Goal: Register for event/course

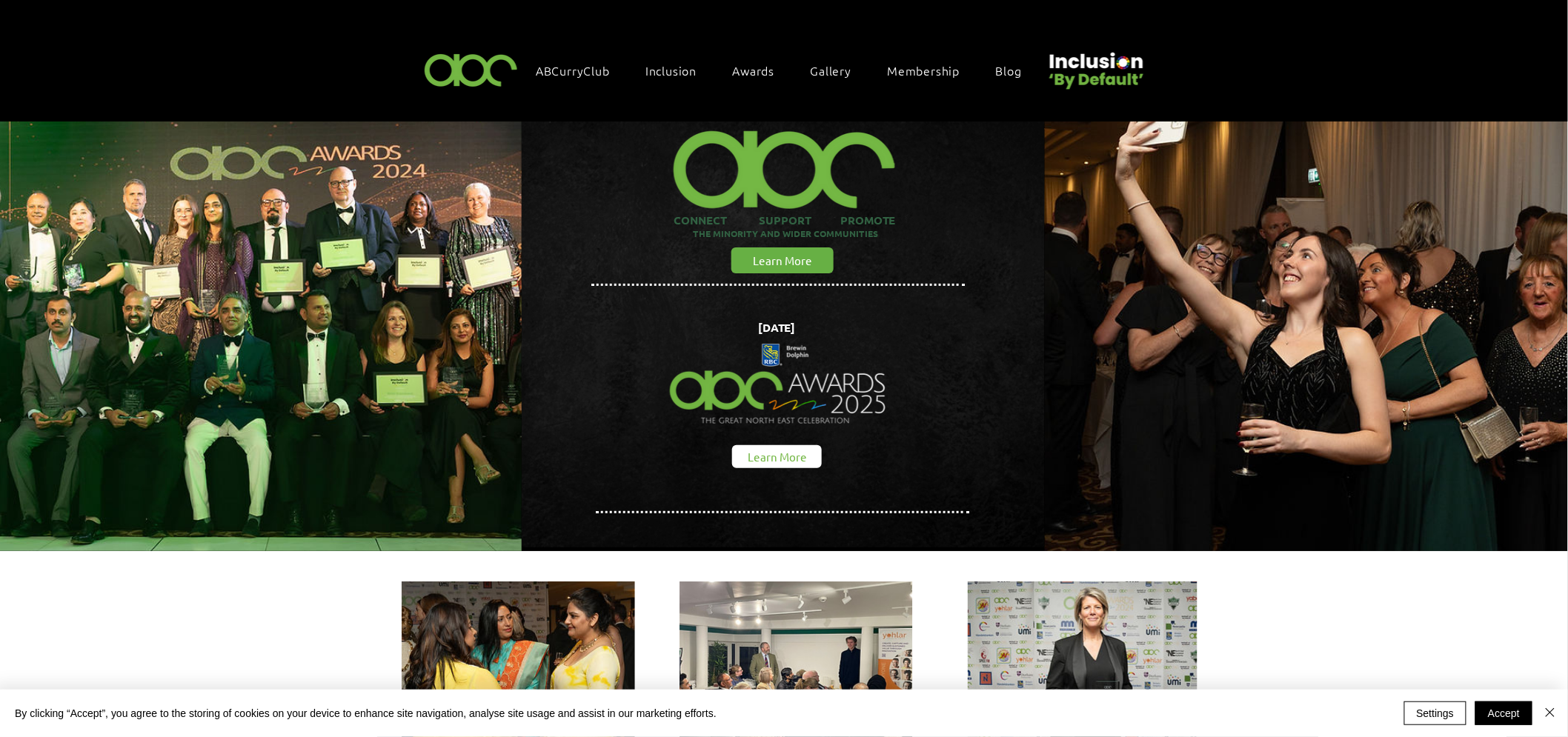
click at [787, 455] on span "Learn More" at bounding box center [777, 457] width 59 height 16
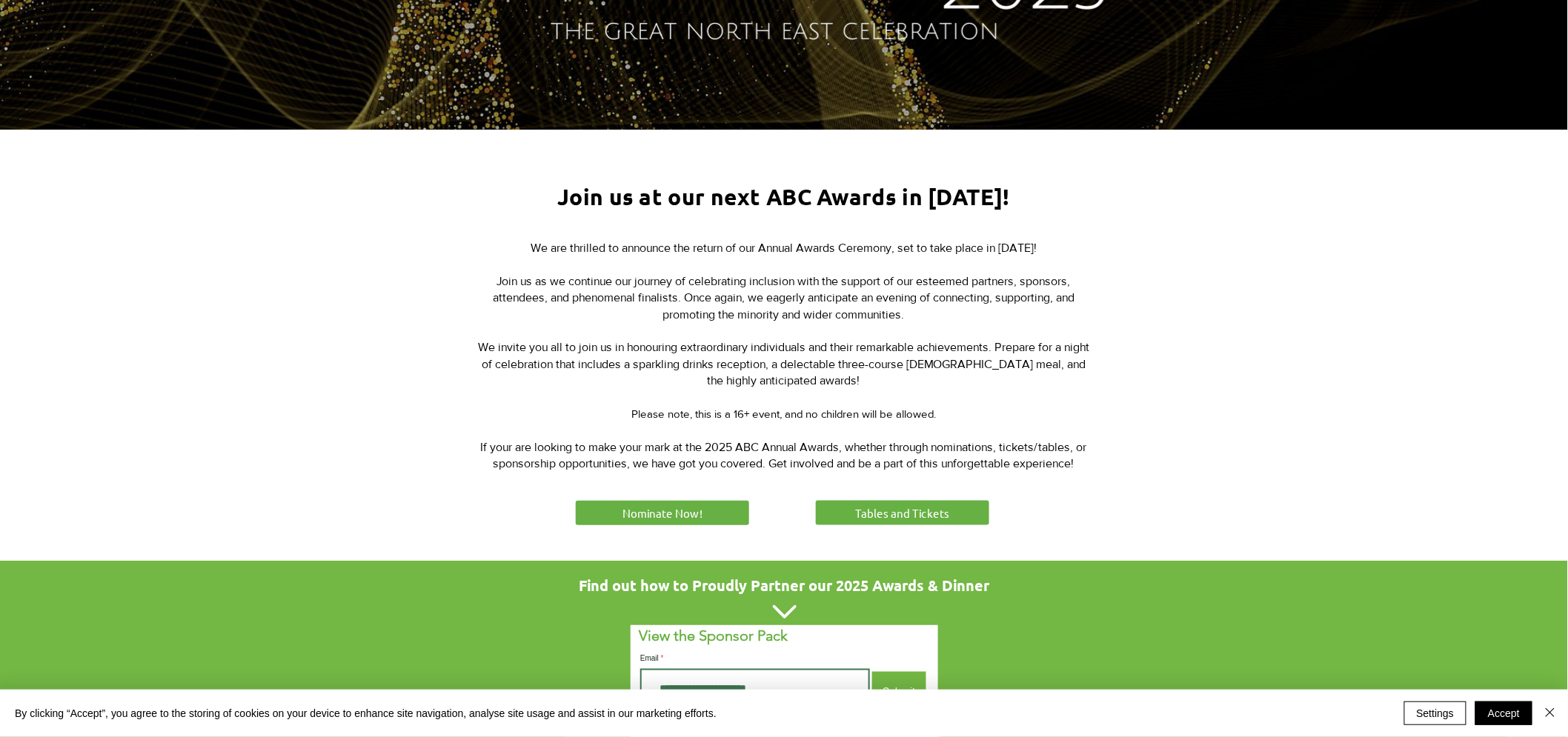
scroll to position [493, 0]
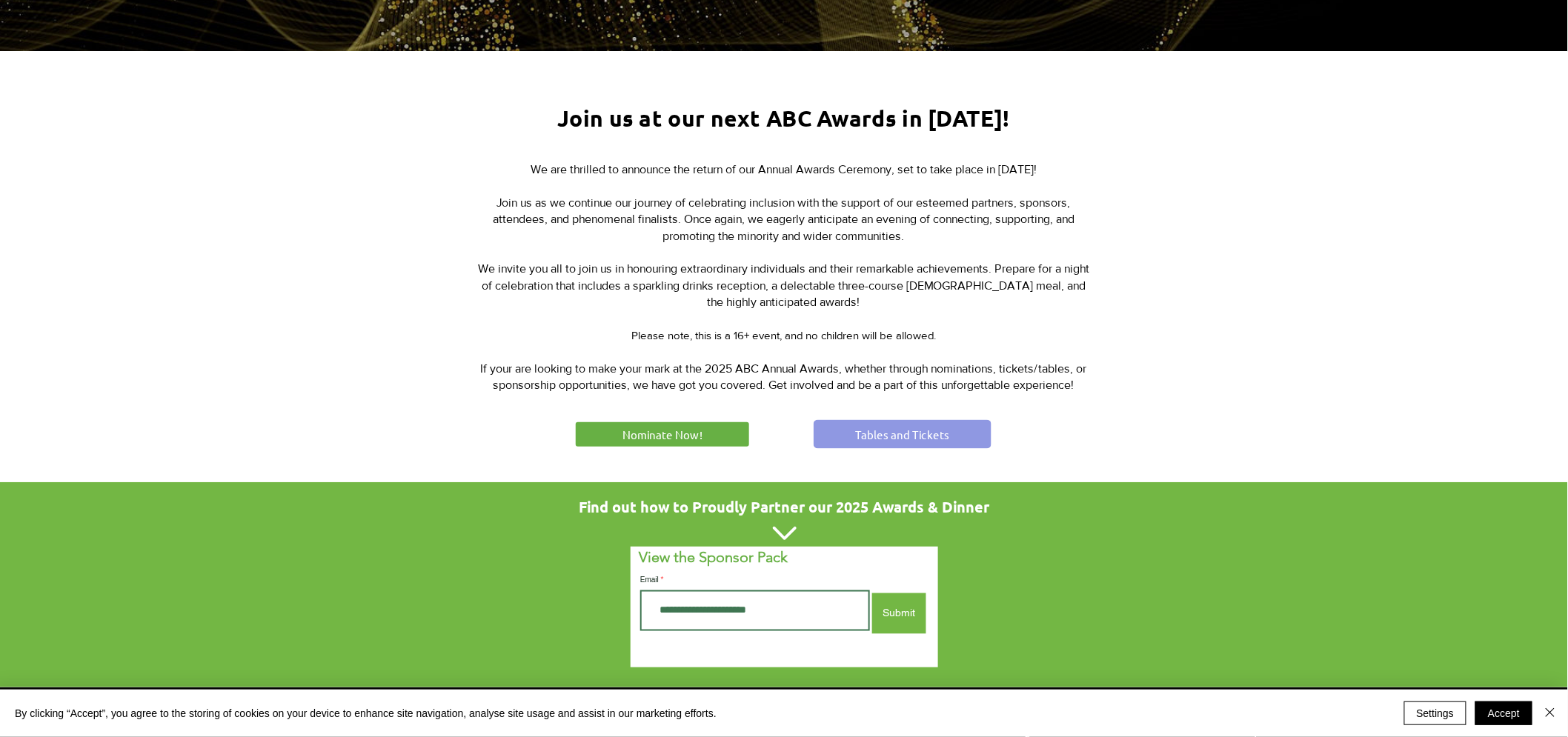
click at [900, 433] on span "Tables and Tickets" at bounding box center [902, 434] width 94 height 16
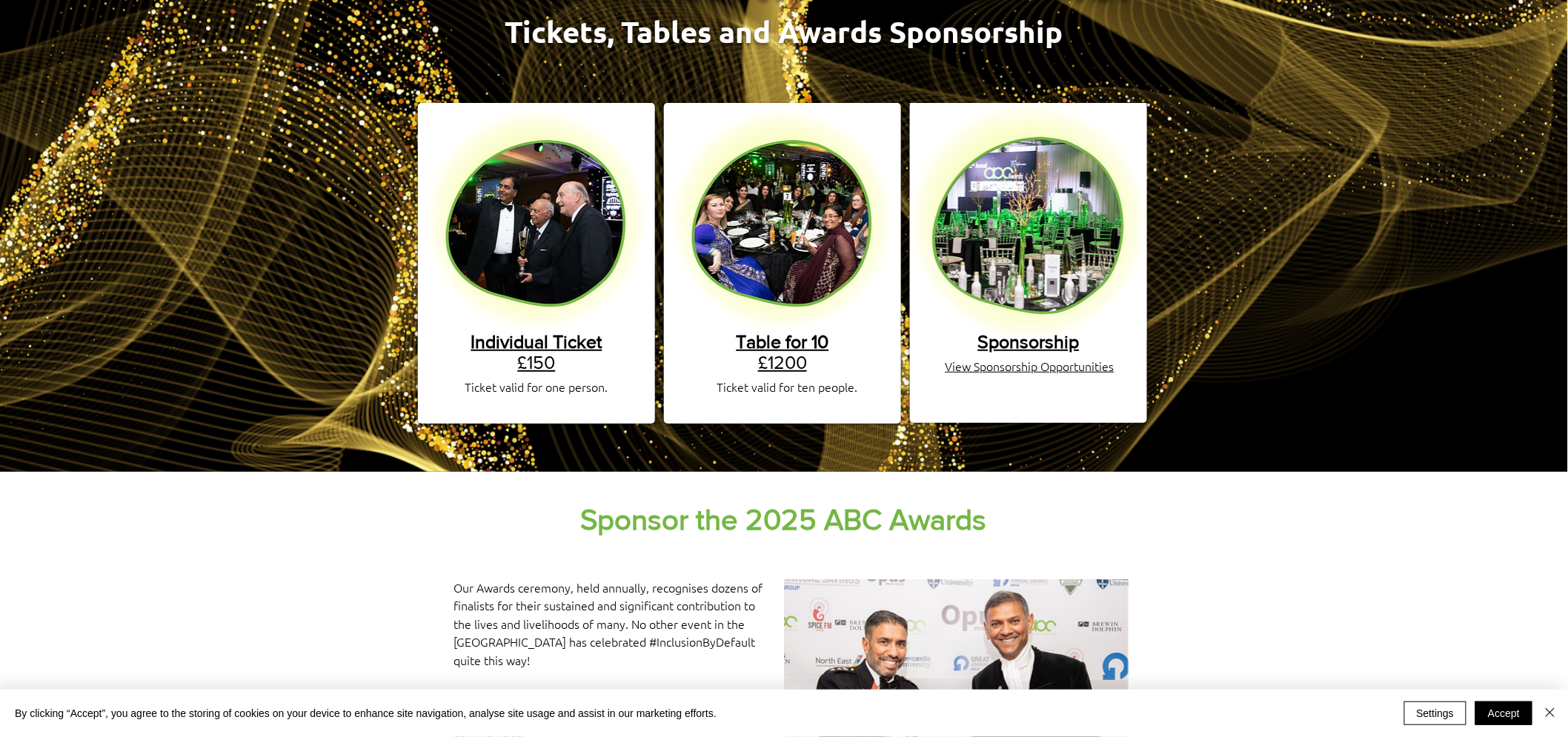
scroll to position [246, 0]
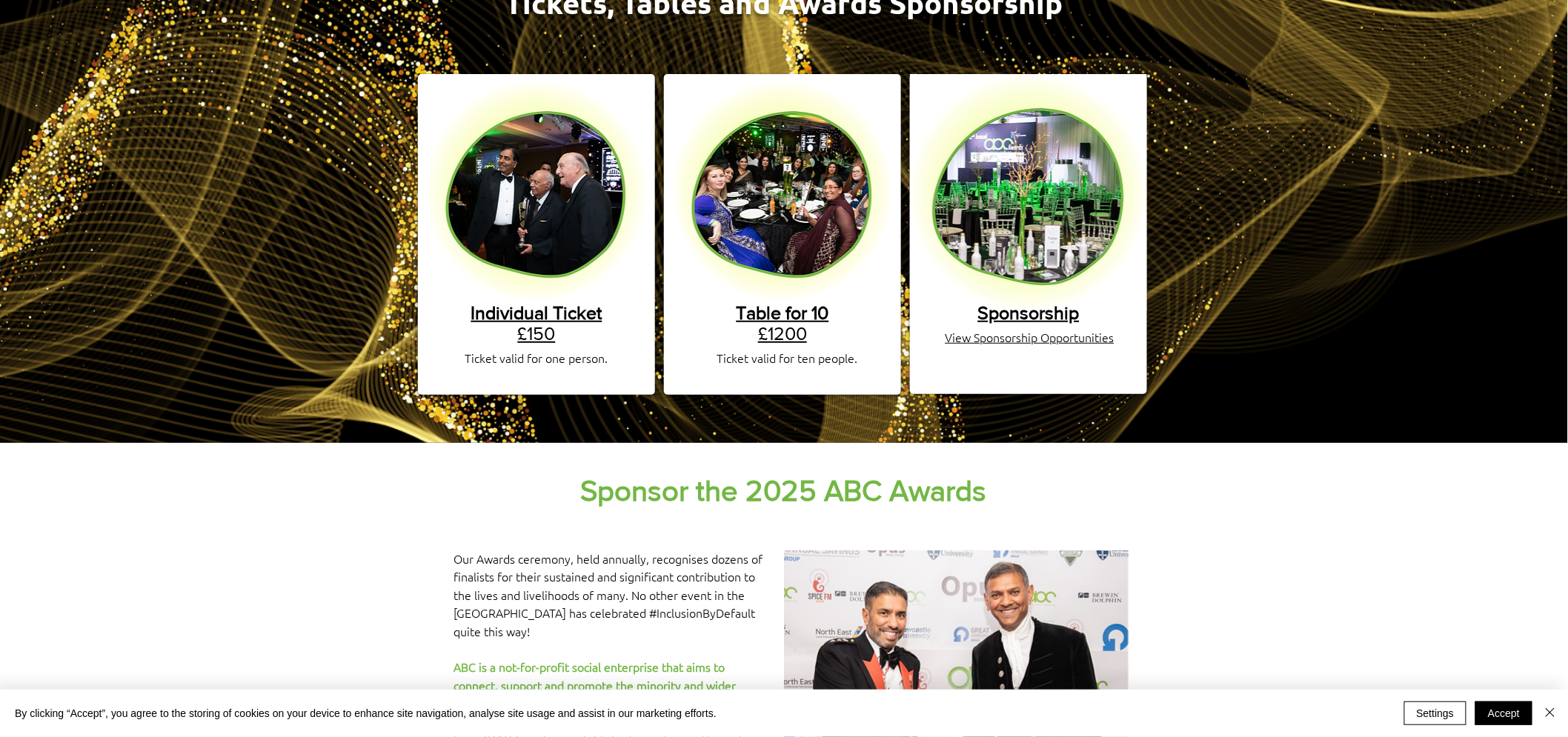
click at [1030, 328] on span "View Sponsorship Opportunities" at bounding box center [1029, 336] width 169 height 16
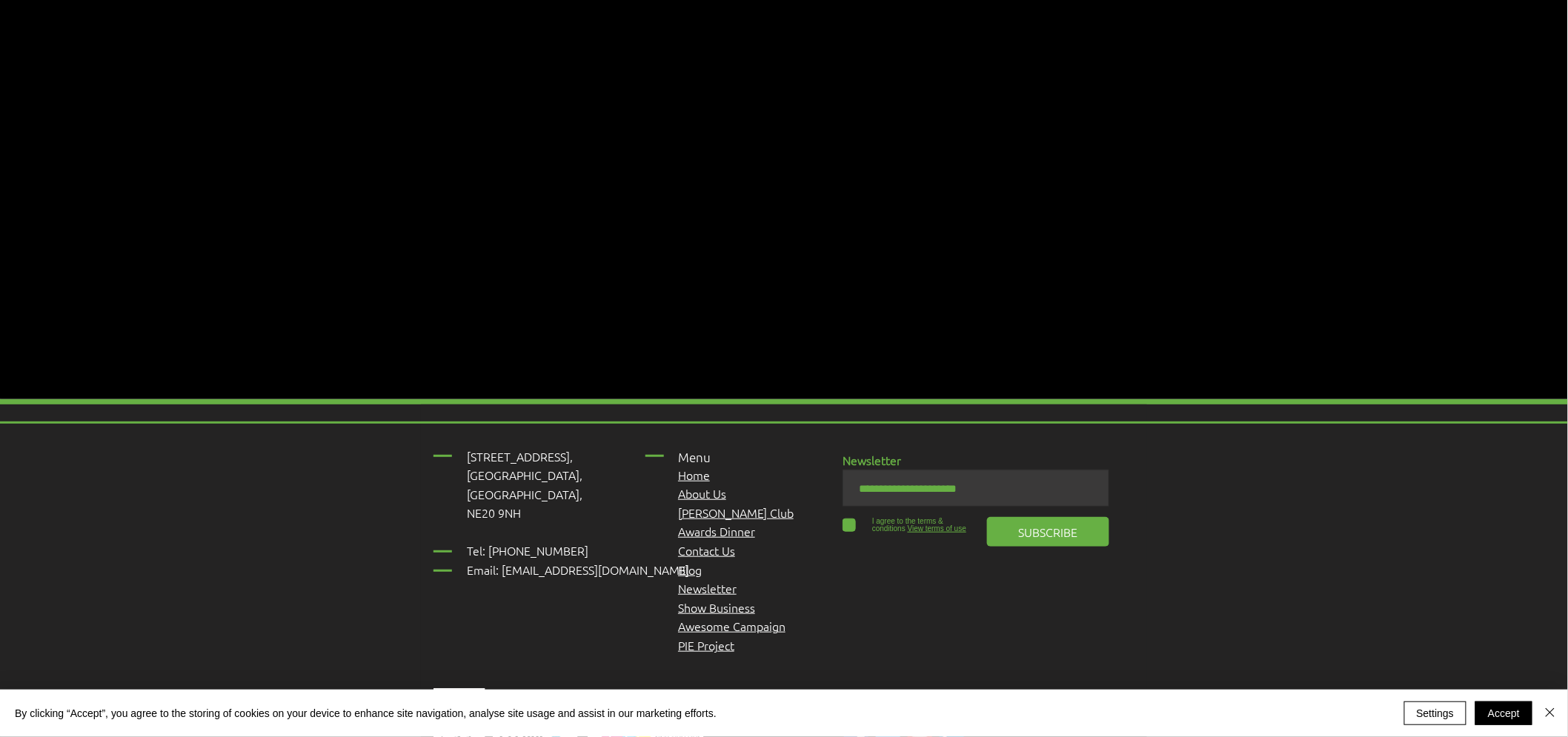
scroll to position [2632, 0]
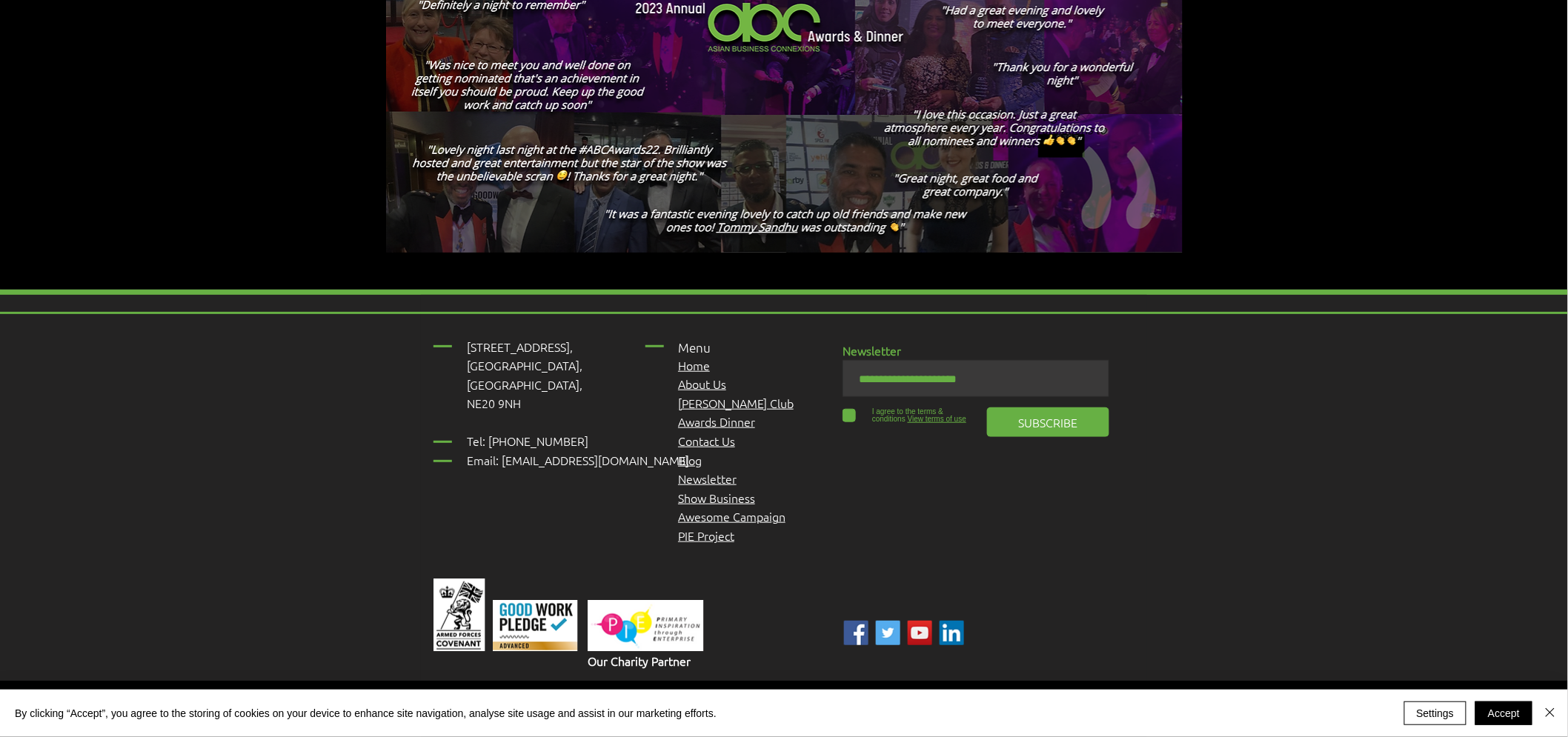
click at [710, 414] on span "Awards Dinner" at bounding box center [717, 421] width 77 height 16
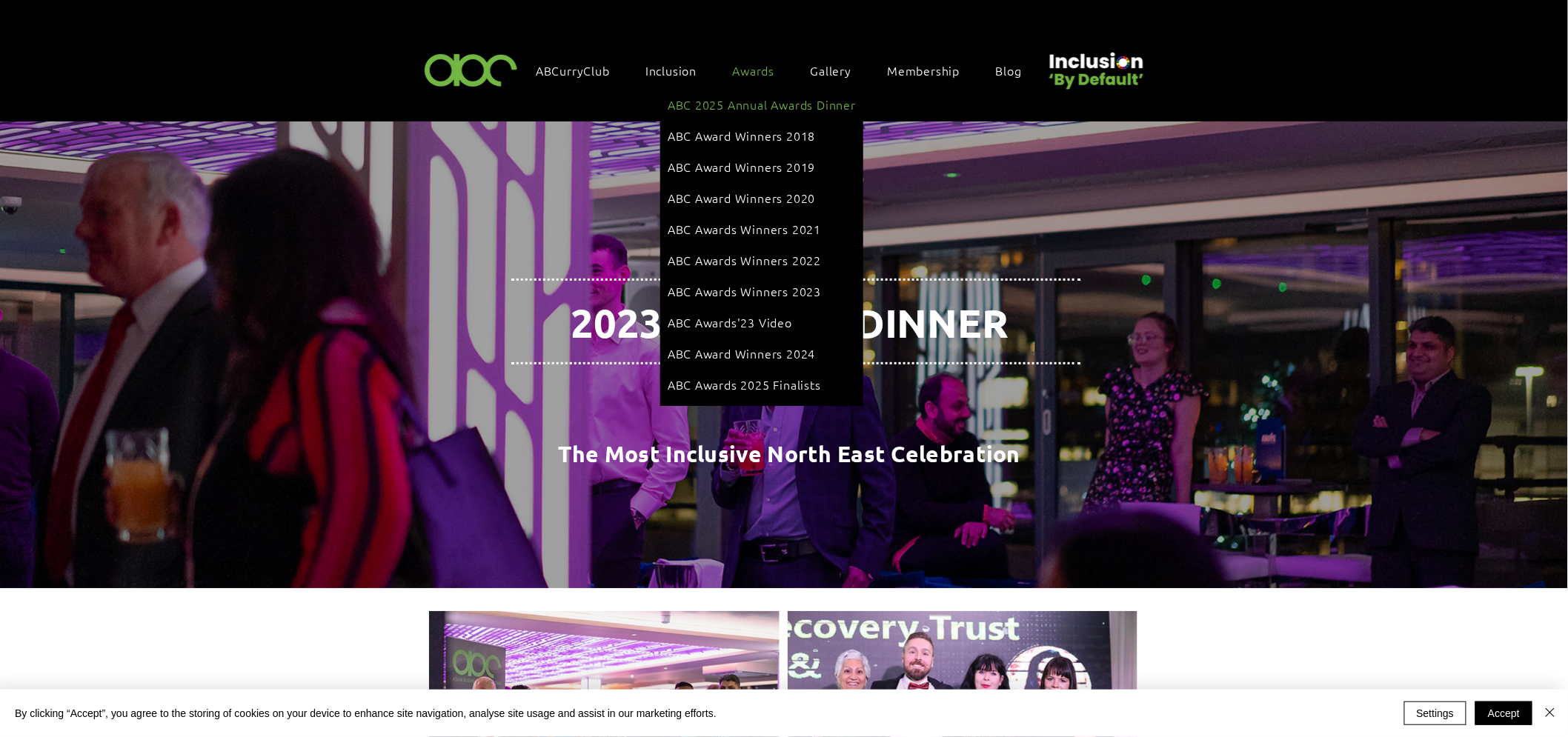
click at [758, 105] on span "ABC 2025 Annual Awards Dinner" at bounding box center [761, 104] width 188 height 16
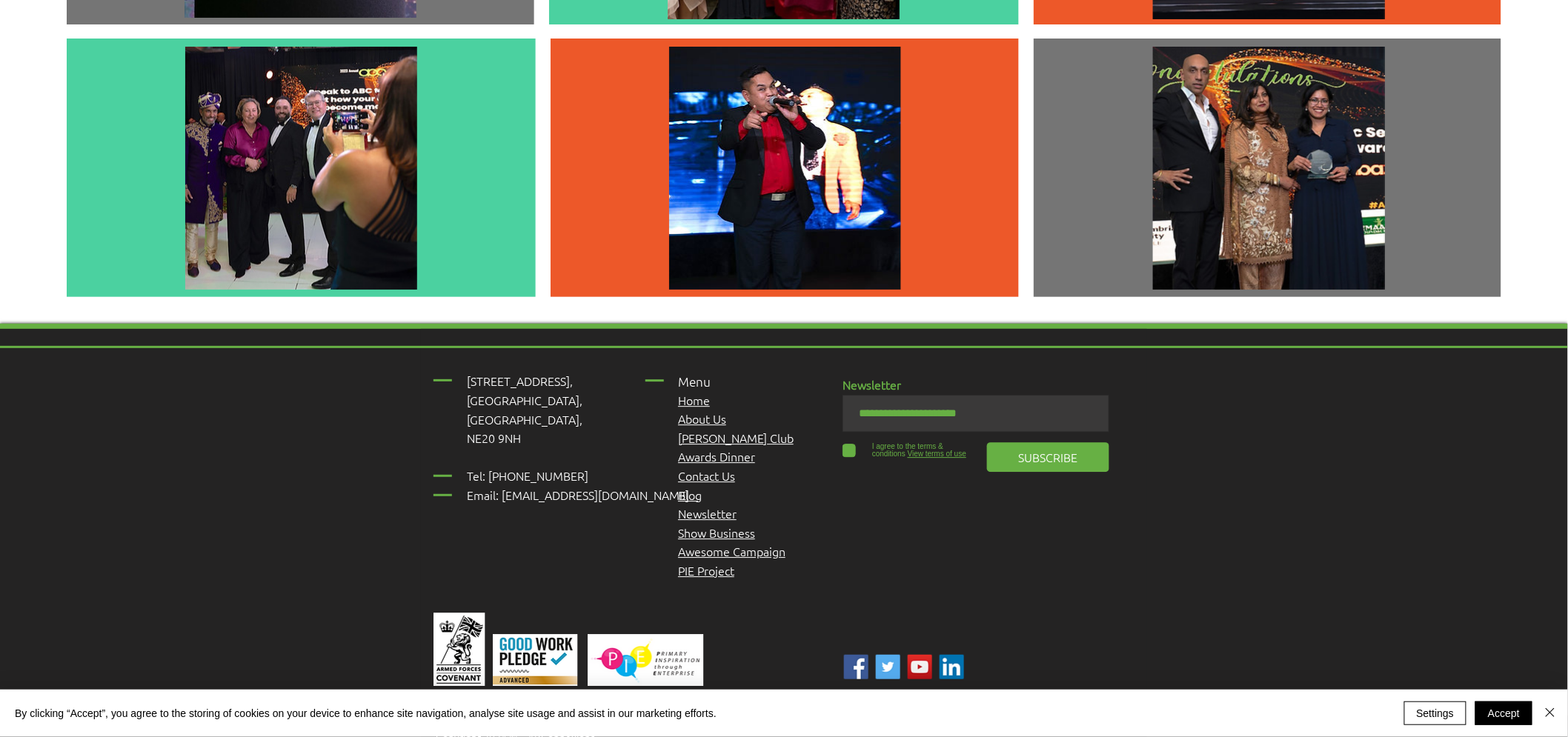
scroll to position [3920, 0]
